Goal: Navigation & Orientation: Find specific page/section

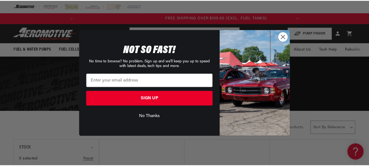
scroll to position [0, 216]
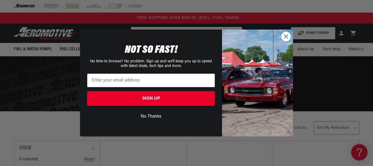
click at [286, 36] on circle "Close dialog" at bounding box center [286, 36] width 9 height 9
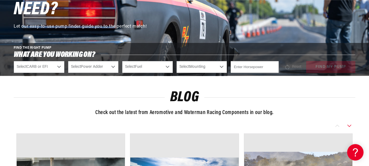
scroll to position [0, 0]
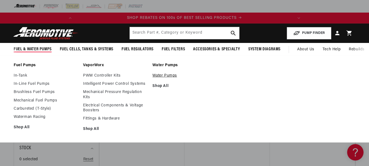
click at [167, 75] on link "Water Pumps" at bounding box center [184, 75] width 64 height 5
